Goal: Task Accomplishment & Management: Manage account settings

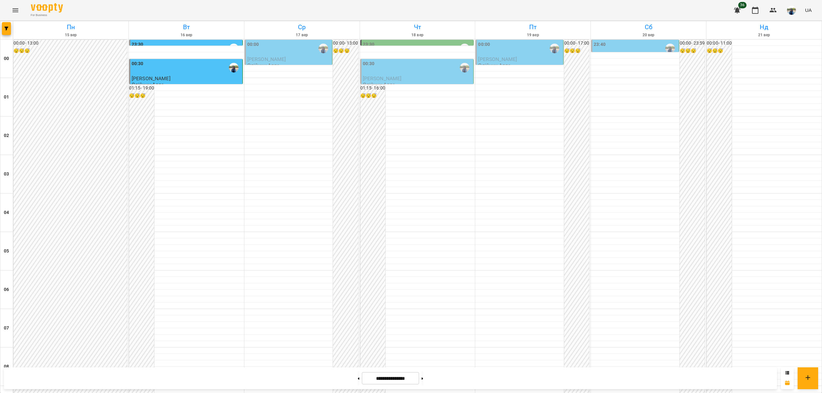
scroll to position [600, 0]
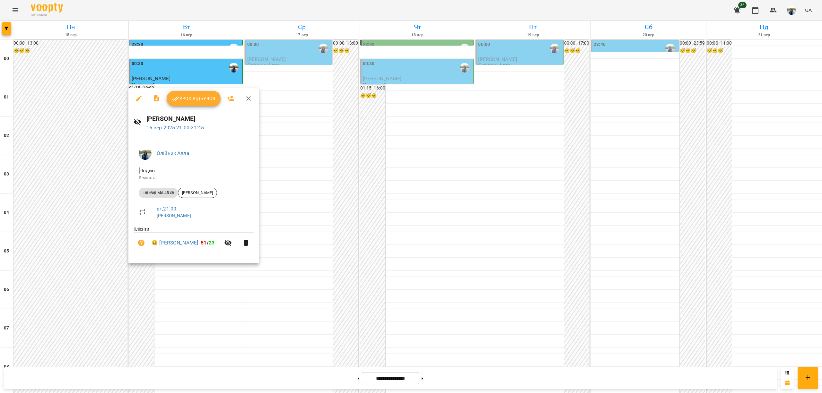
click at [190, 102] on button "Урок відбувся" at bounding box center [194, 98] width 54 height 15
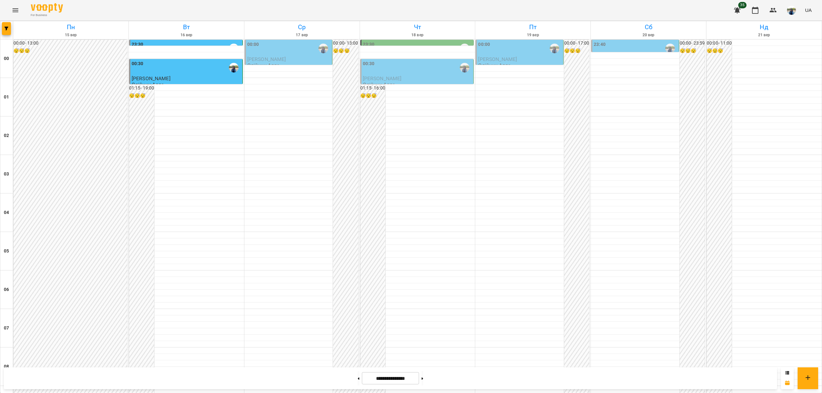
scroll to position [600, 0]
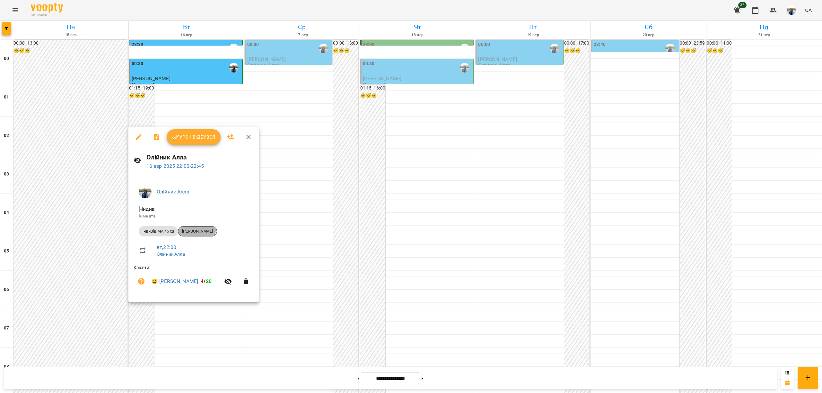
click at [197, 230] on span "[PERSON_NAME]" at bounding box center [197, 232] width 39 height 6
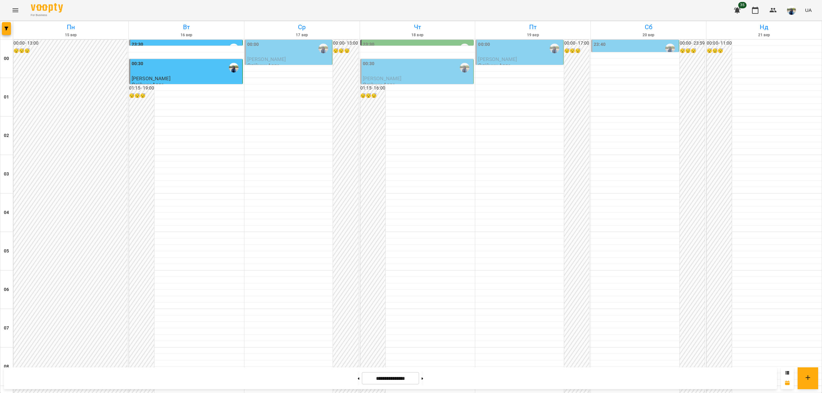
scroll to position [600, 0]
